Goal: Task Accomplishment & Management: Manage account settings

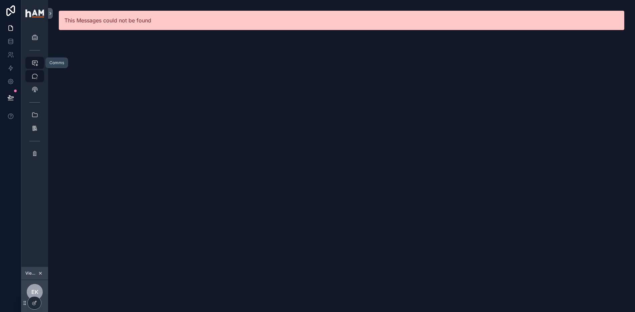
click at [34, 66] on div "Comms" at bounding box center [34, 62] width 11 height 11
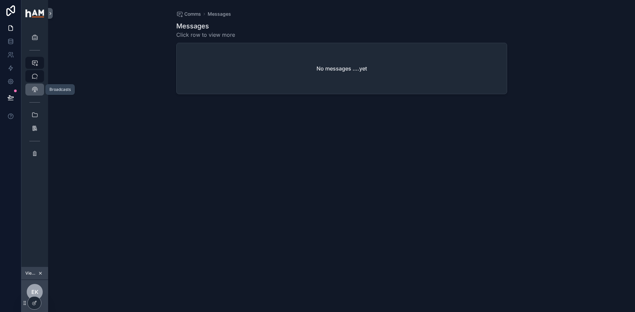
click at [35, 84] on div "Broadcasts 1" at bounding box center [34, 89] width 11 height 11
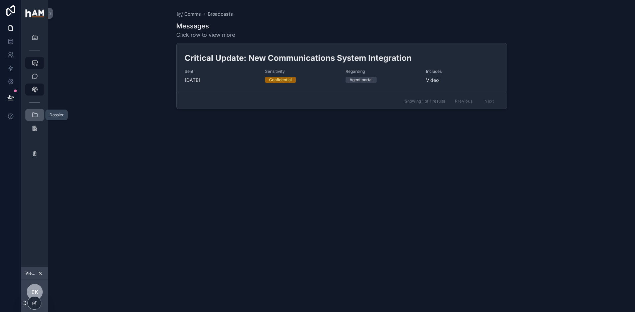
click at [36, 112] on icon "scrollable content" at bounding box center [34, 115] width 7 height 7
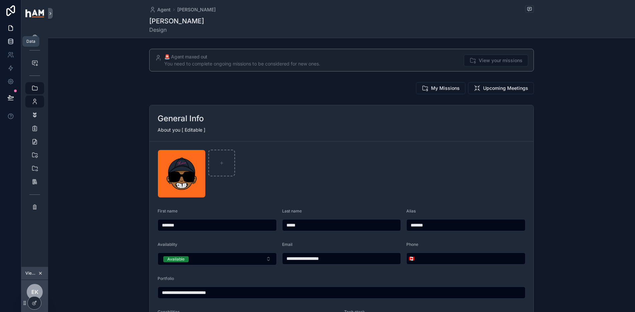
click at [10, 38] on icon at bounding box center [10, 41] width 7 height 7
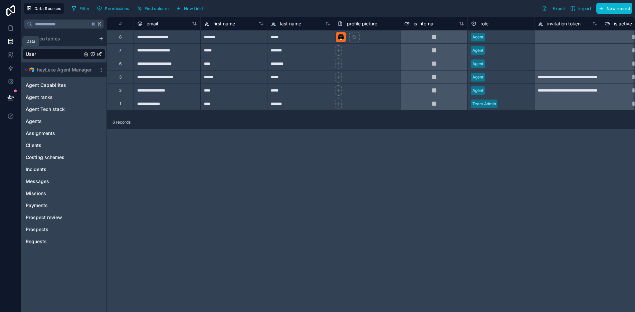
click at [13, 39] on icon at bounding box center [10, 40] width 4 height 2
click at [11, 29] on icon at bounding box center [10, 28] width 7 height 7
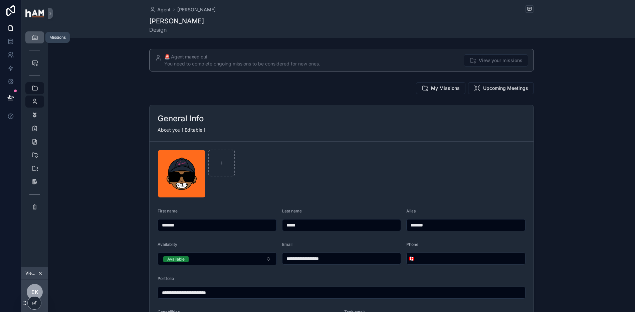
click at [32, 41] on div "Missions" at bounding box center [34, 37] width 11 height 11
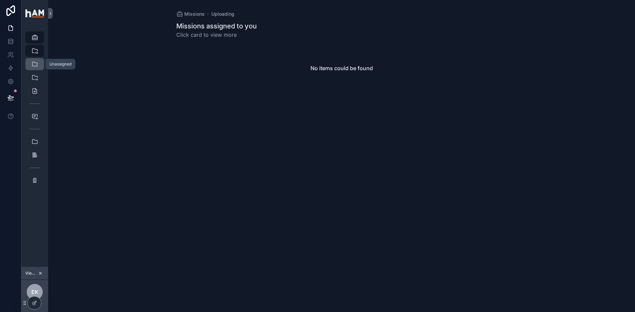
click at [40, 64] on link "Unassigned 0" at bounding box center [34, 64] width 19 height 12
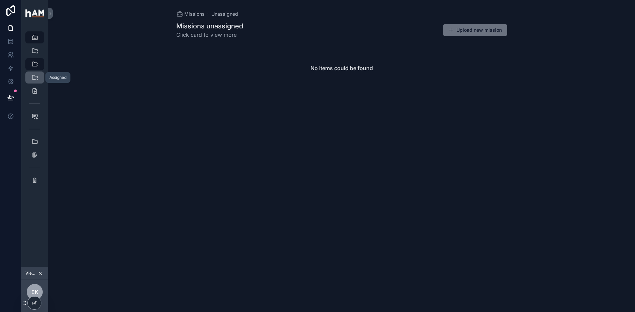
click at [36, 76] on icon "scrollable content" at bounding box center [34, 77] width 7 height 7
click at [41, 289] on div "EK" at bounding box center [35, 292] width 16 height 16
click at [139, 163] on div "Missions Assigned Missions assigned to you Click card to view more Upload new m…" at bounding box center [341, 156] width 587 height 312
click at [49, 302] on icon at bounding box center [48, 302] width 2 height 2
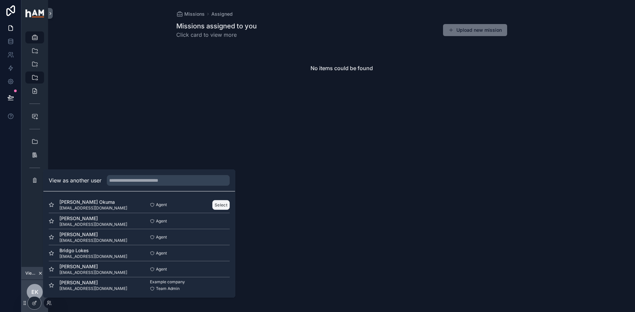
click at [218, 202] on button "Select" at bounding box center [220, 205] width 17 height 10
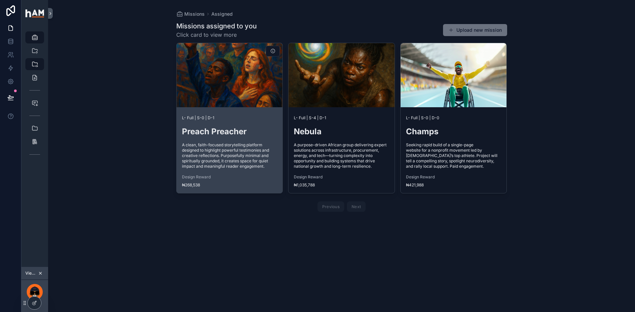
click at [233, 99] on div at bounding box center [230, 75] width 106 height 64
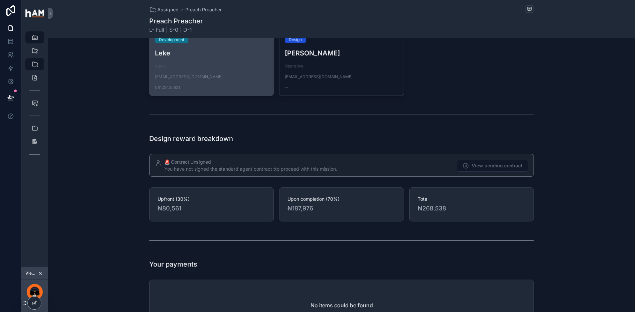
scroll to position [957, 0]
